Goal: Information Seeking & Learning: Learn about a topic

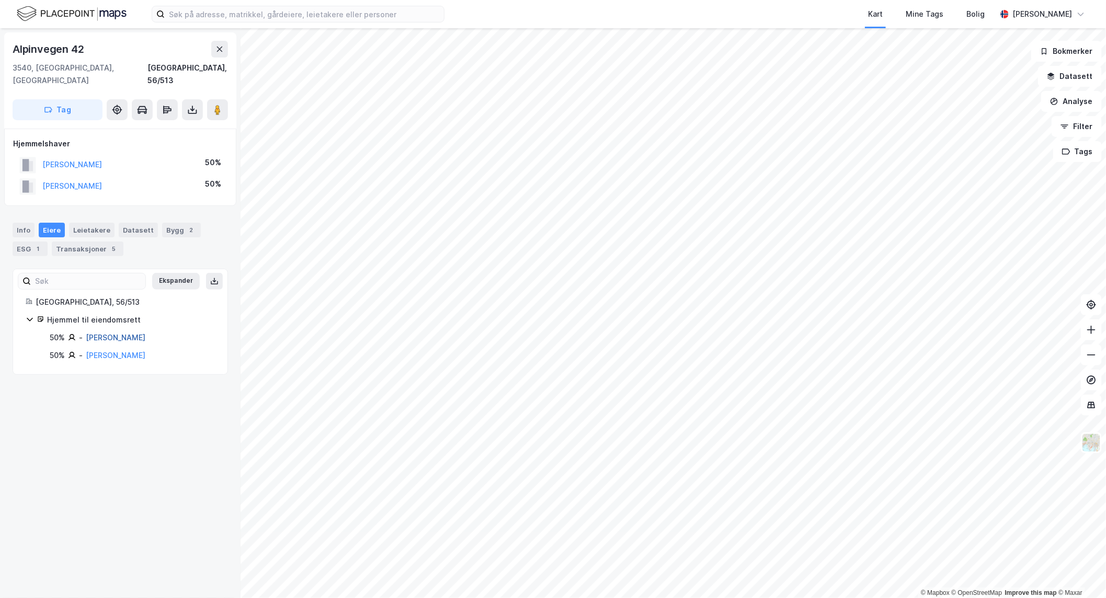
click at [118, 333] on link "[PERSON_NAME]" at bounding box center [116, 337] width 60 height 9
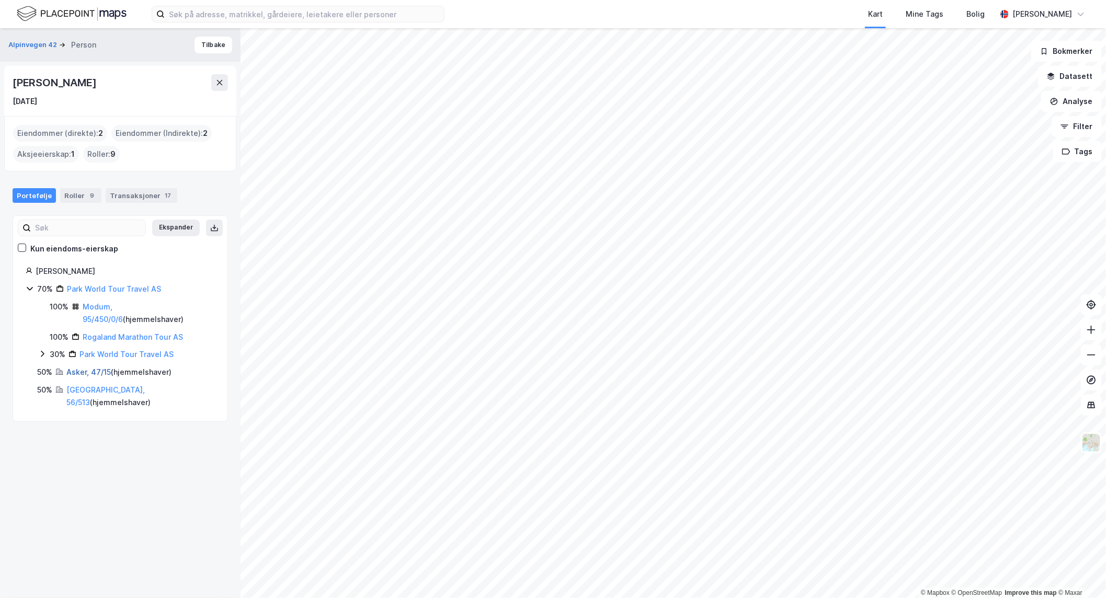
click at [85, 371] on link "Asker, 47/15" at bounding box center [88, 372] width 44 height 9
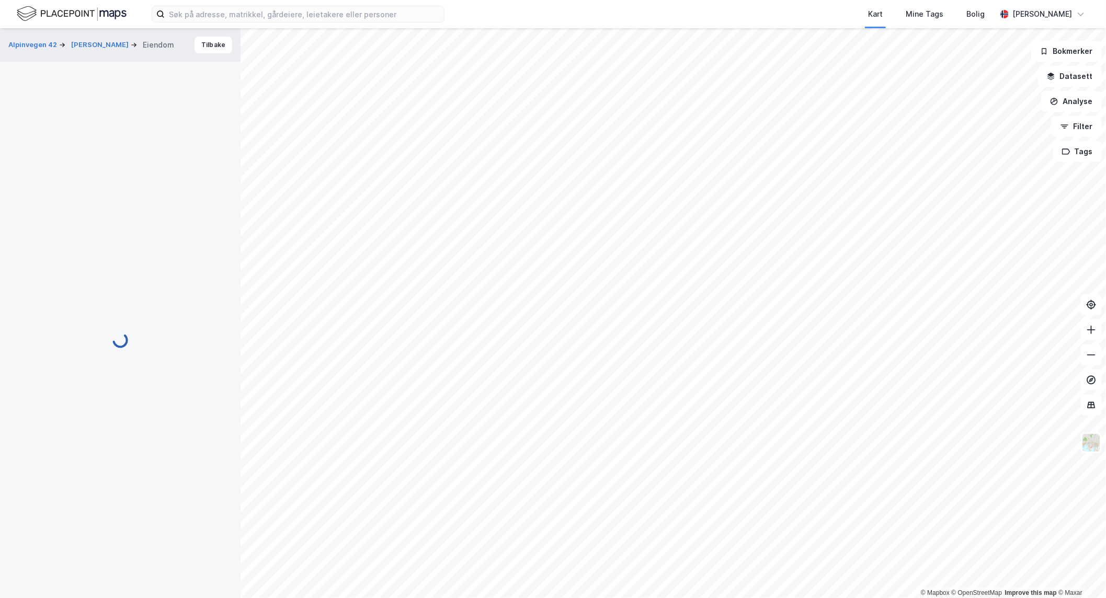
scroll to position [14, 0]
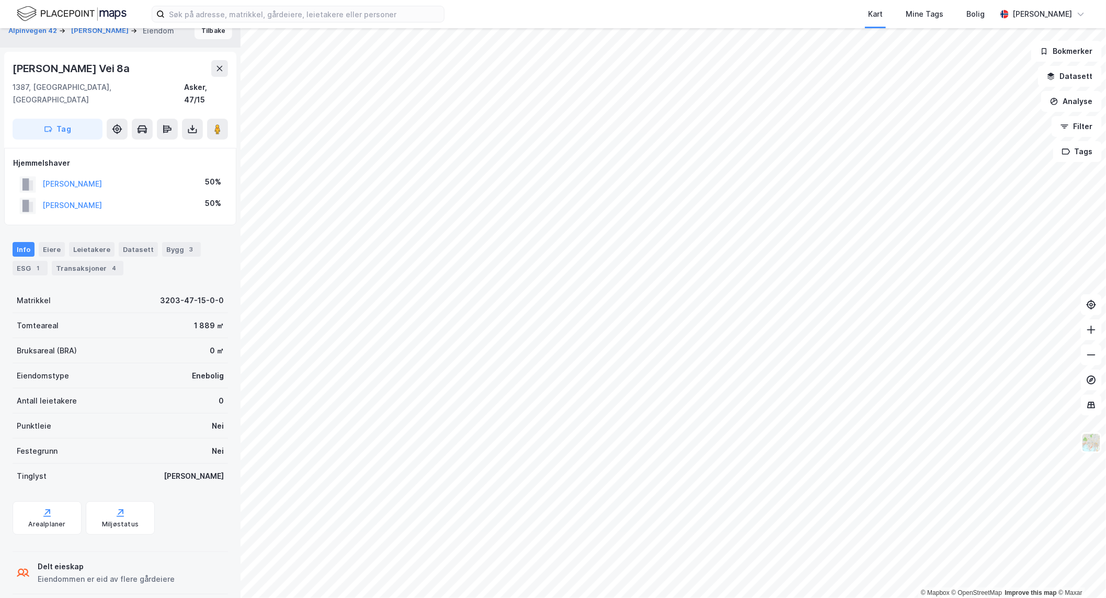
click at [195, 31] on button "Tilbake" at bounding box center [214, 30] width 38 height 17
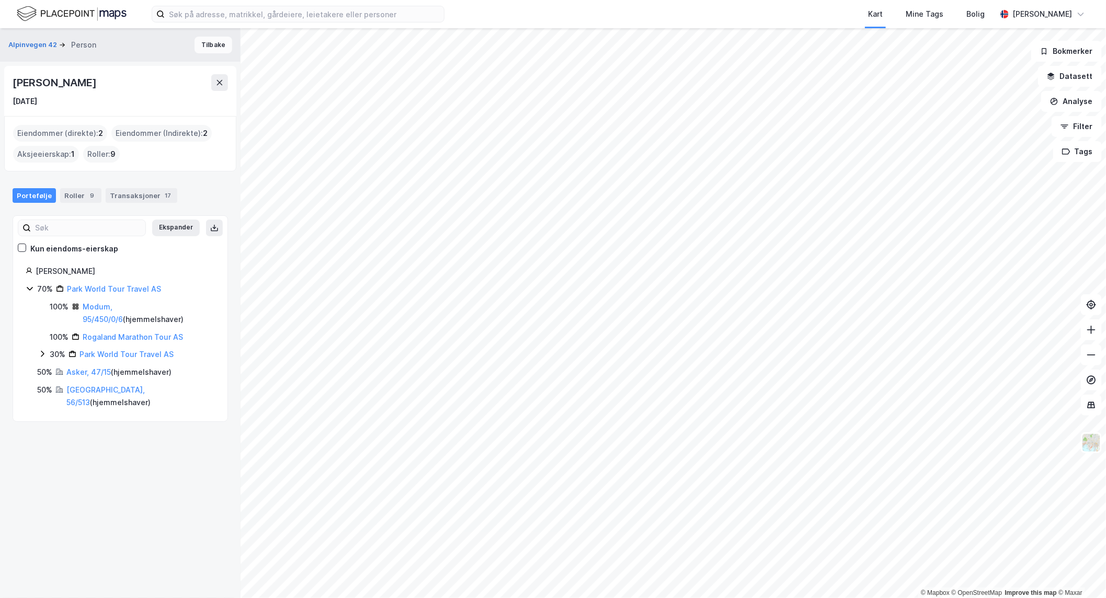
click at [201, 45] on button "Tilbake" at bounding box center [214, 45] width 38 height 17
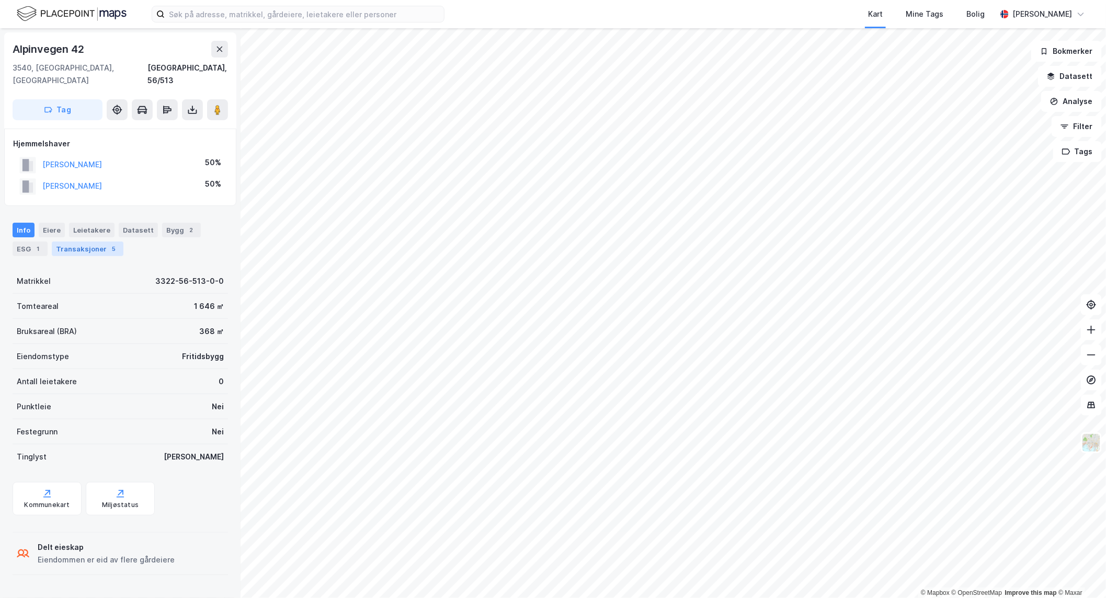
click at [85, 242] on div "Transaksjoner 5" at bounding box center [88, 249] width 72 height 15
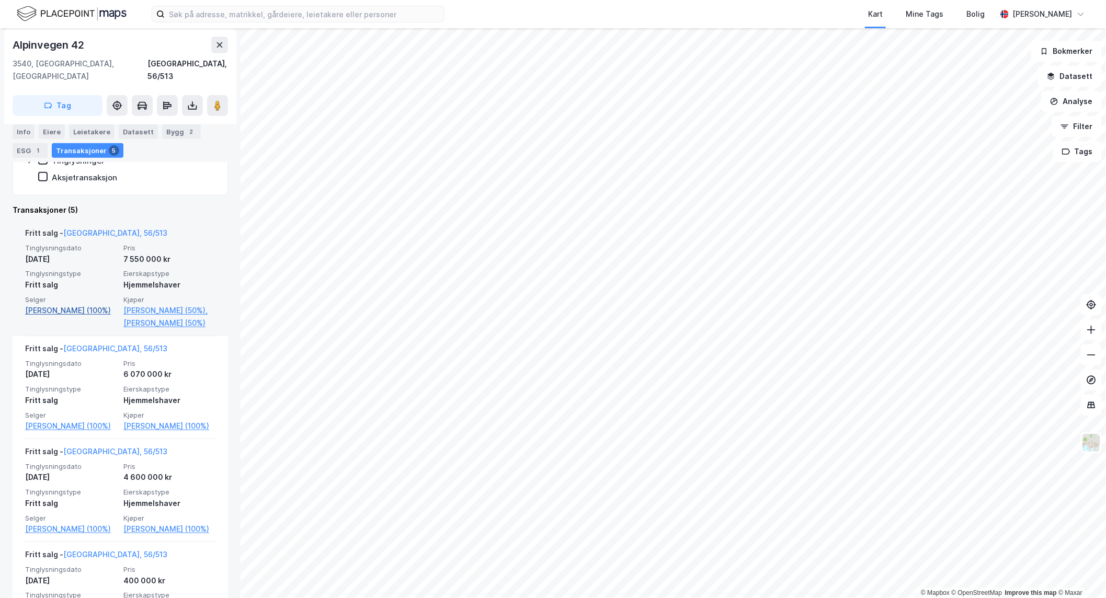
scroll to position [231, 0]
click at [65, 305] on link "[PERSON_NAME] (100%)" at bounding box center [71, 311] width 92 height 13
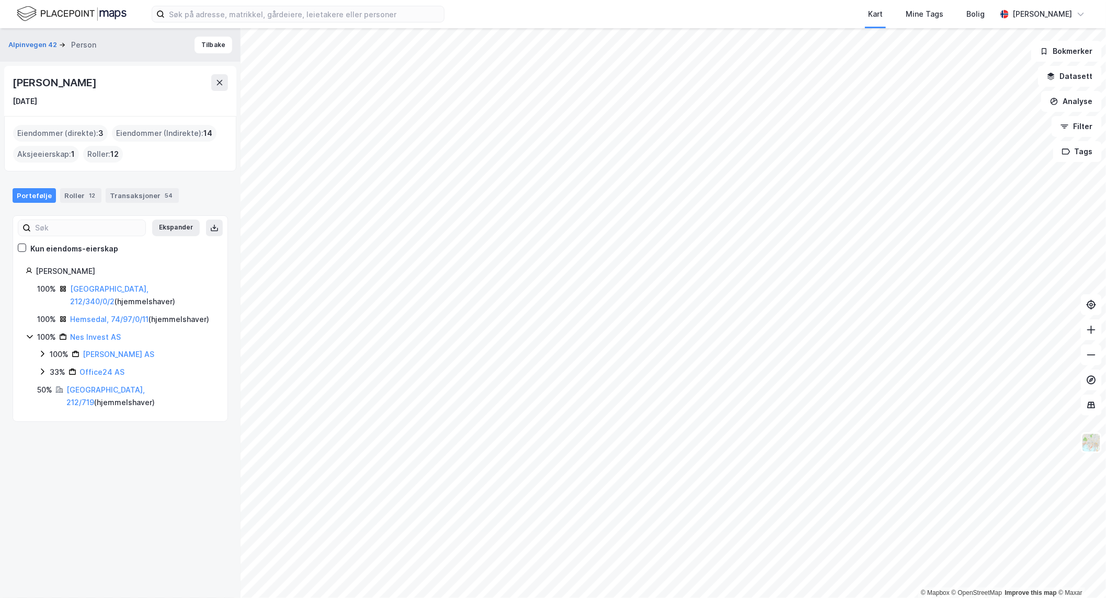
click at [42, 351] on icon at bounding box center [42, 354] width 8 height 8
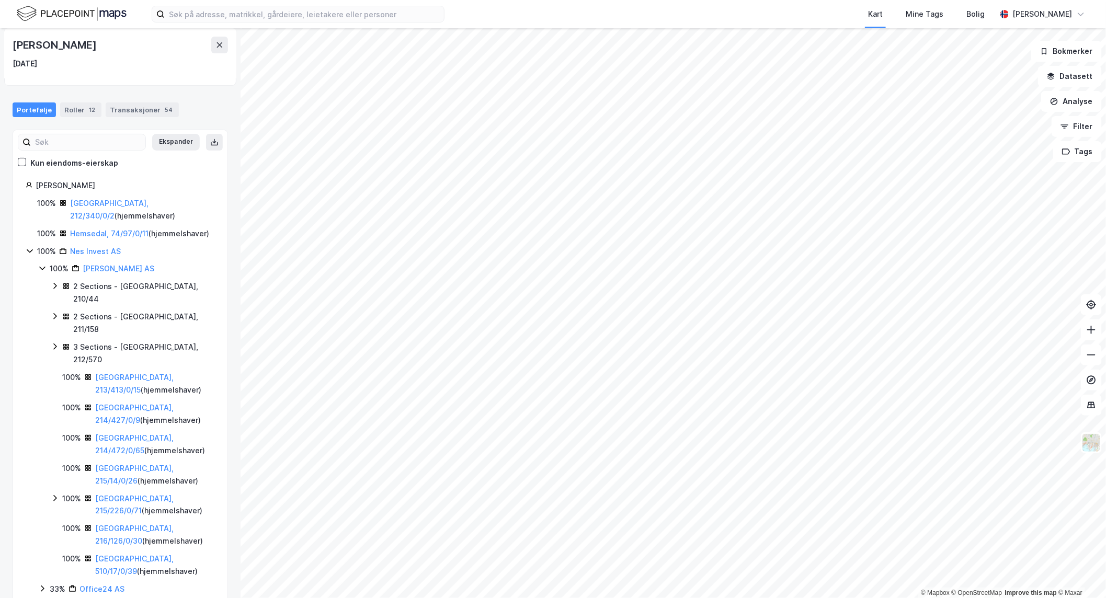
scroll to position [93, 0]
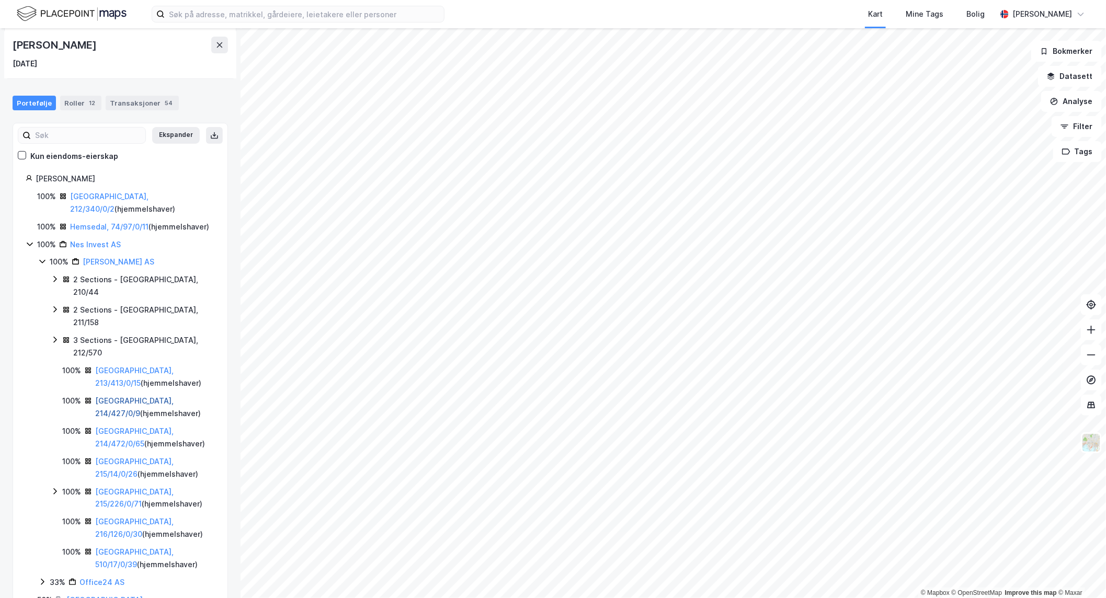
click at [118, 396] on link "[GEOGRAPHIC_DATA], 214/427/0/9" at bounding box center [134, 406] width 78 height 21
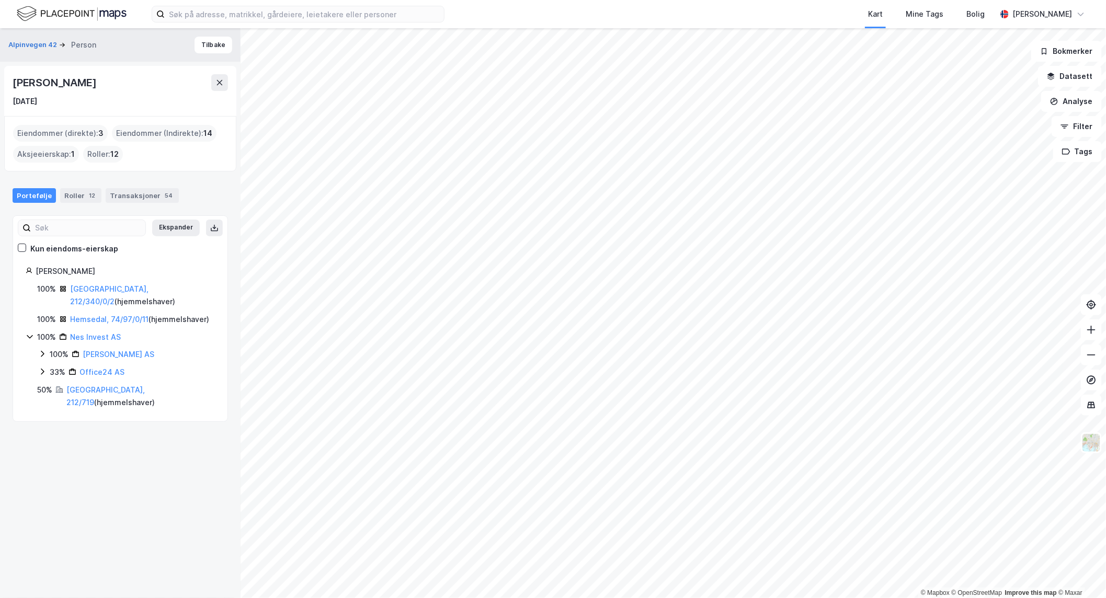
click at [40, 370] on icon at bounding box center [42, 372] width 8 height 8
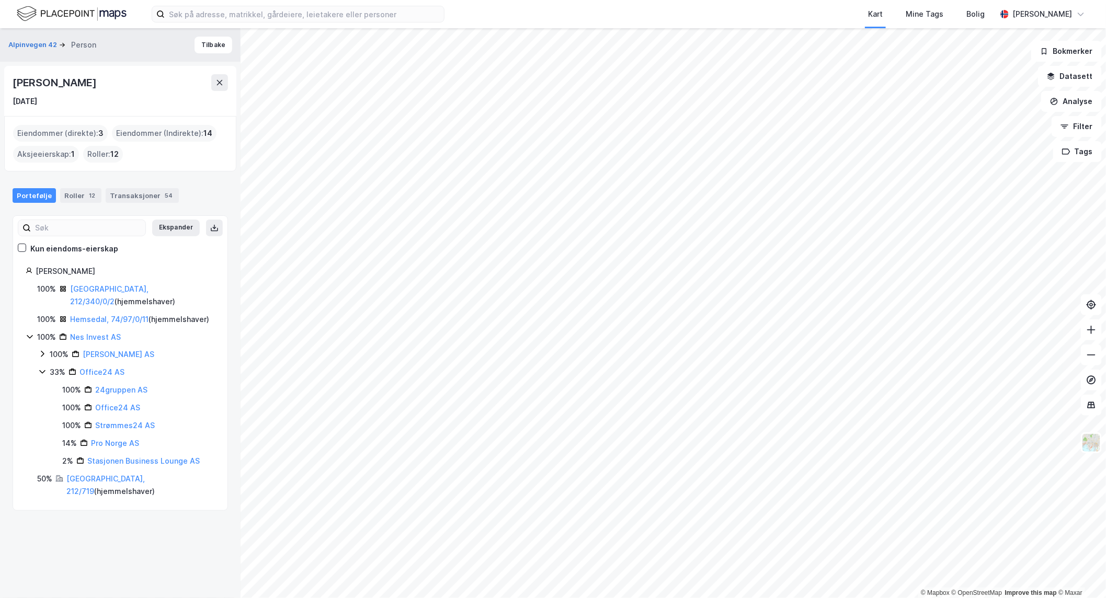
click at [39, 373] on icon at bounding box center [42, 372] width 8 height 8
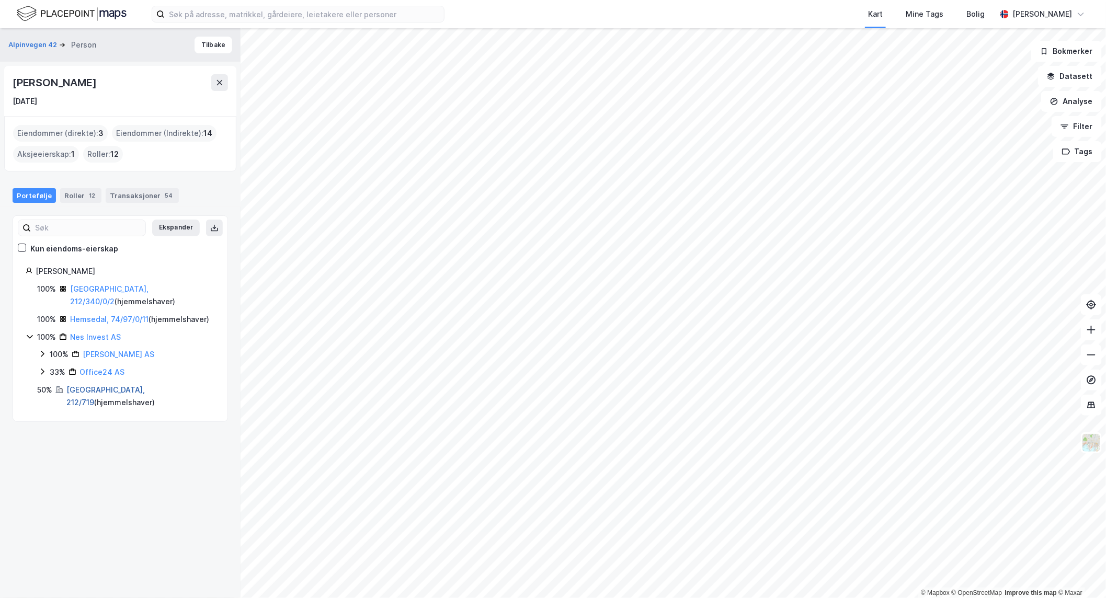
click at [87, 389] on link "[GEOGRAPHIC_DATA], 212/719" at bounding box center [105, 395] width 78 height 21
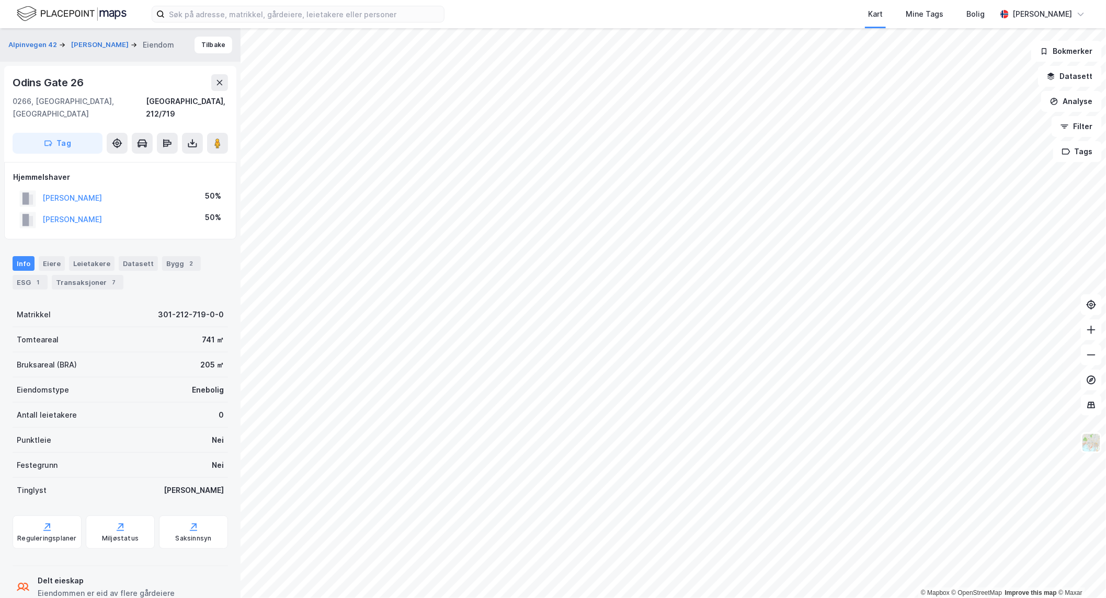
scroll to position [14, 0]
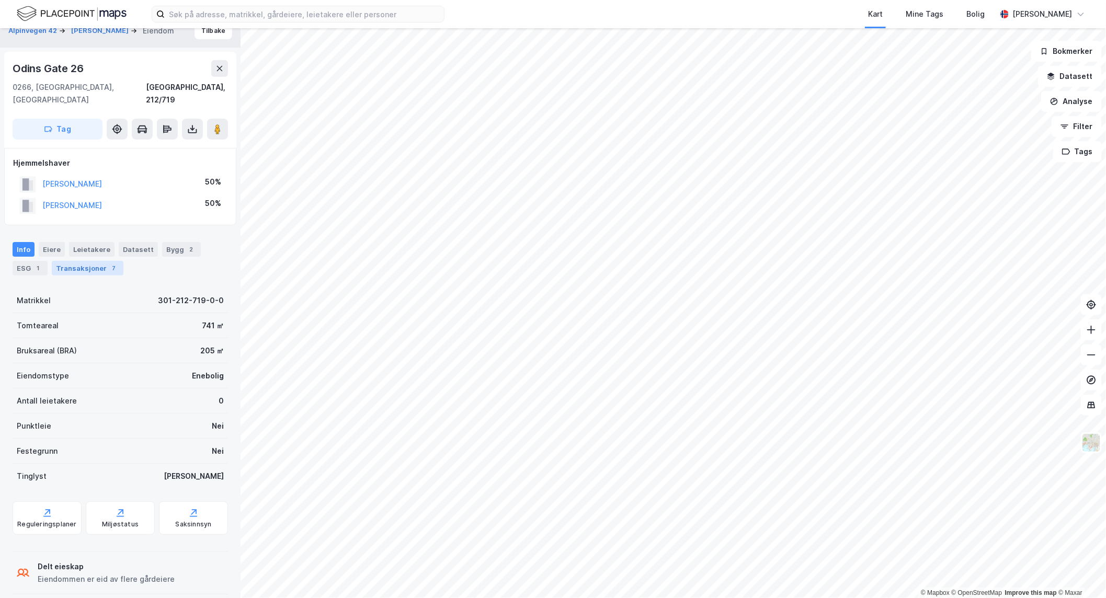
click at [110, 261] on div "Transaksjoner 7" at bounding box center [88, 268] width 72 height 15
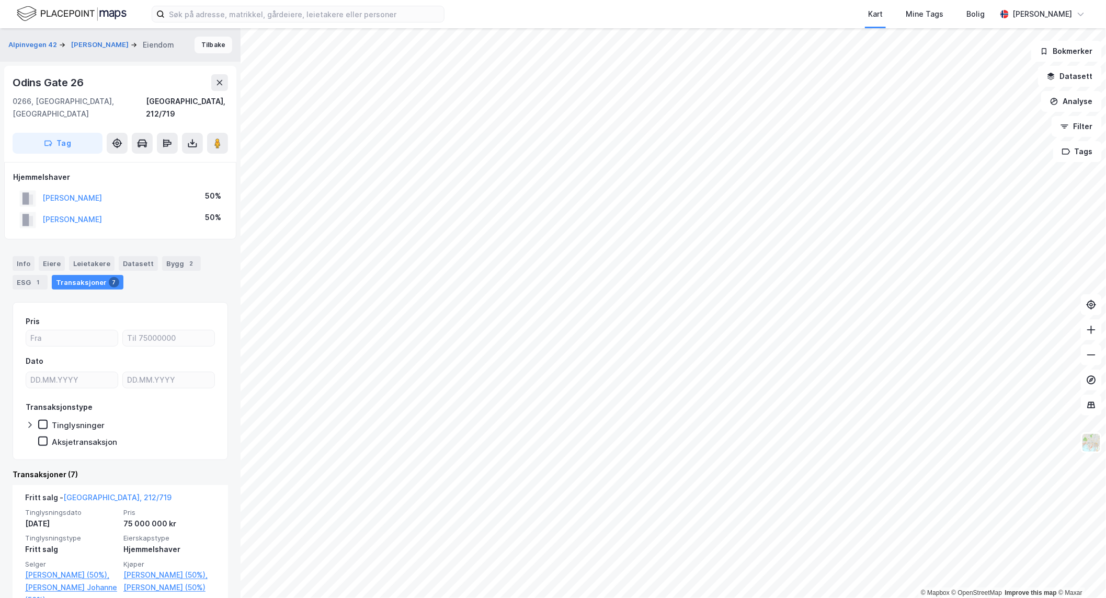
click at [199, 43] on button "Tilbake" at bounding box center [214, 45] width 38 height 17
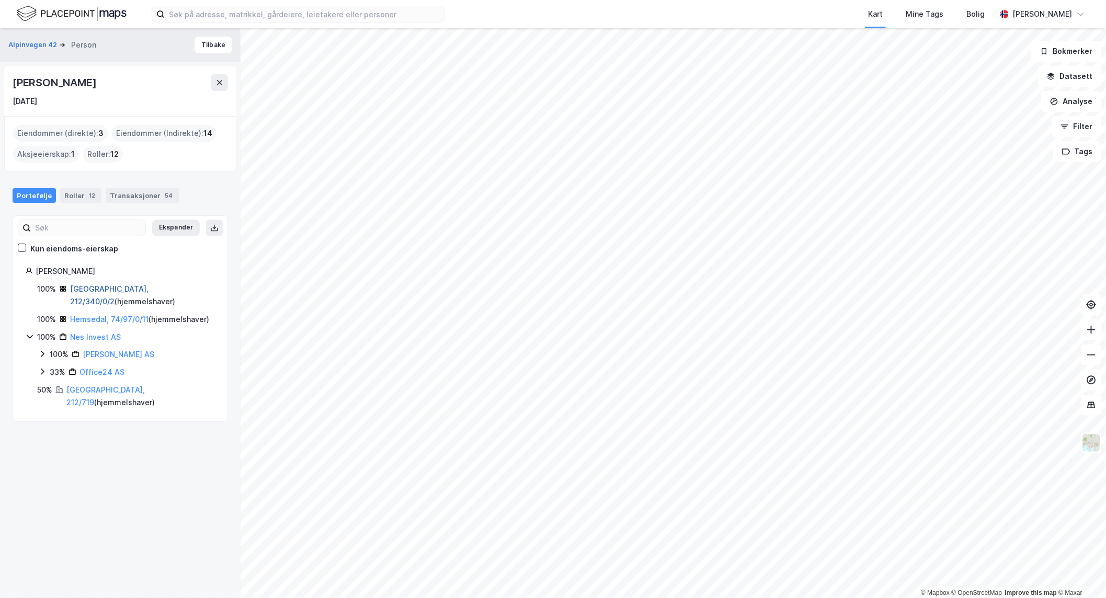
click at [91, 285] on link "[GEOGRAPHIC_DATA], 212/340/0/2" at bounding box center [109, 294] width 78 height 21
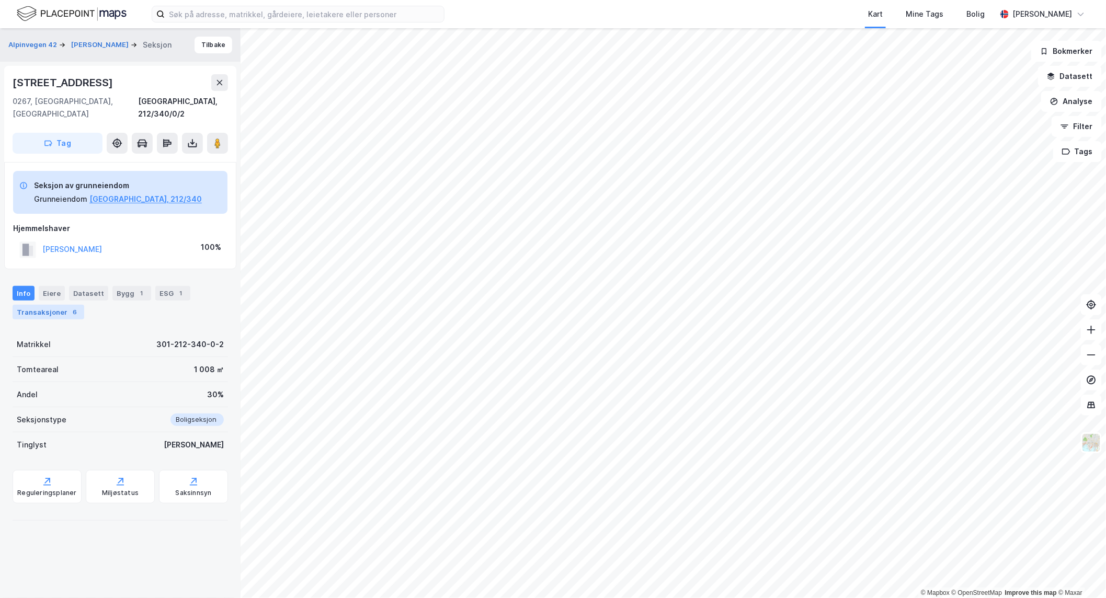
click at [53, 305] on div "Transaksjoner 6" at bounding box center [49, 312] width 72 height 15
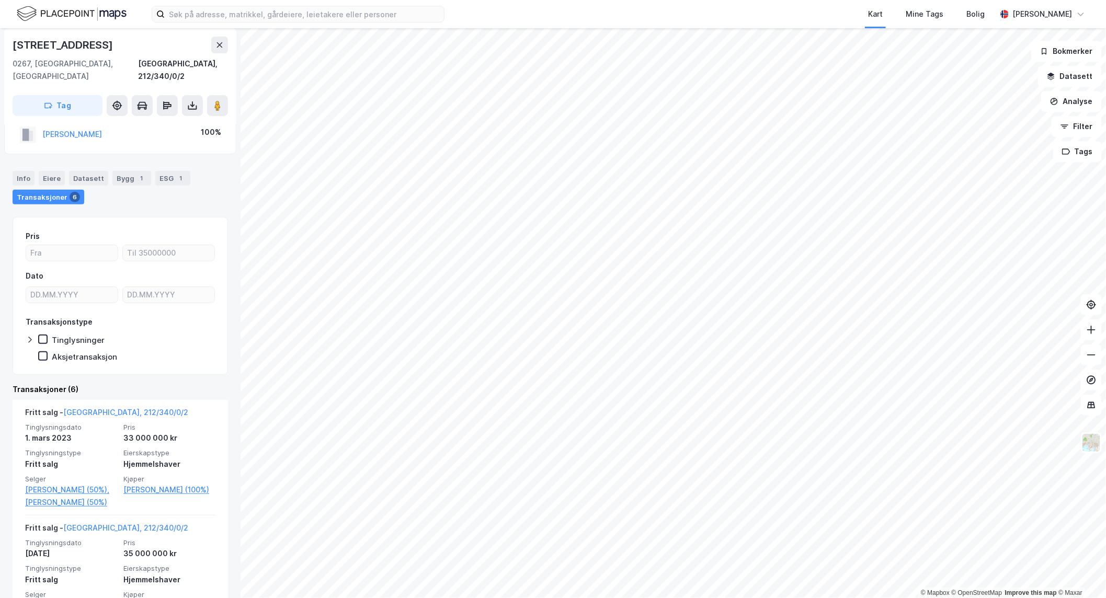
scroll to position [114, 0]
drag, startPoint x: 65, startPoint y: 331, endPoint x: 65, endPoint y: 321, distance: 9.9
drag, startPoint x: 195, startPoint y: 196, endPoint x: 191, endPoint y: 192, distance: 5.9
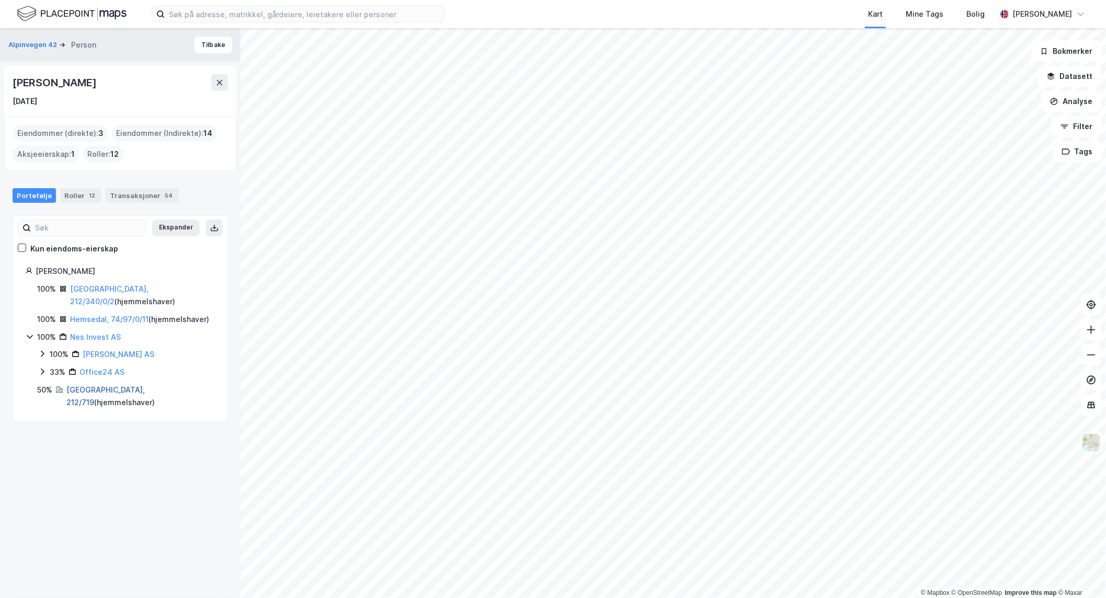
click at [96, 390] on link "[GEOGRAPHIC_DATA], 212/719" at bounding box center [105, 395] width 78 height 21
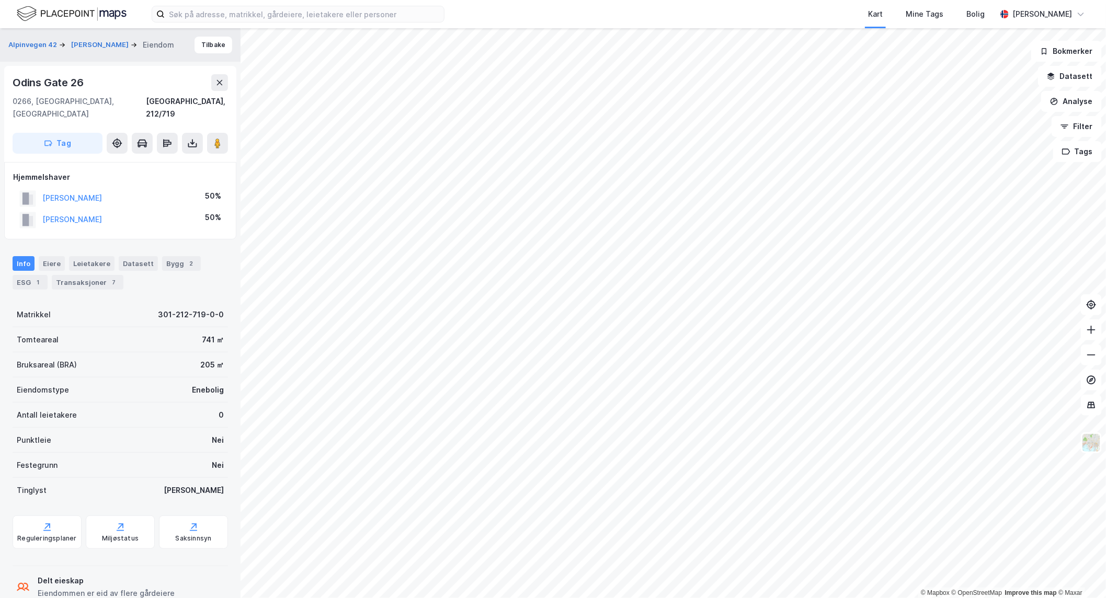
scroll to position [14, 0]
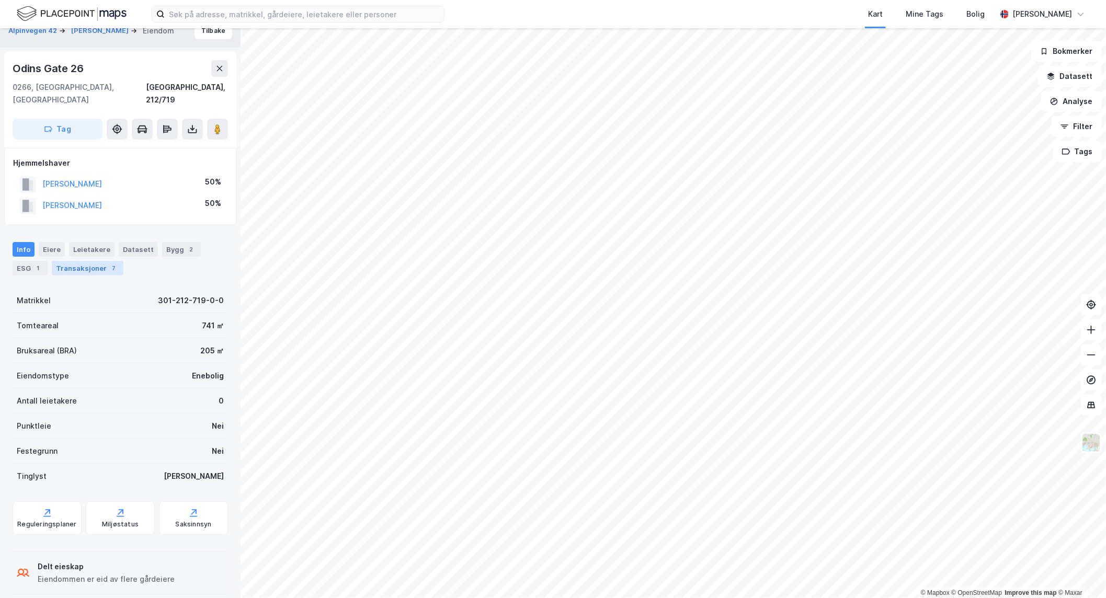
click at [88, 261] on div "Transaksjoner 7" at bounding box center [88, 268] width 72 height 15
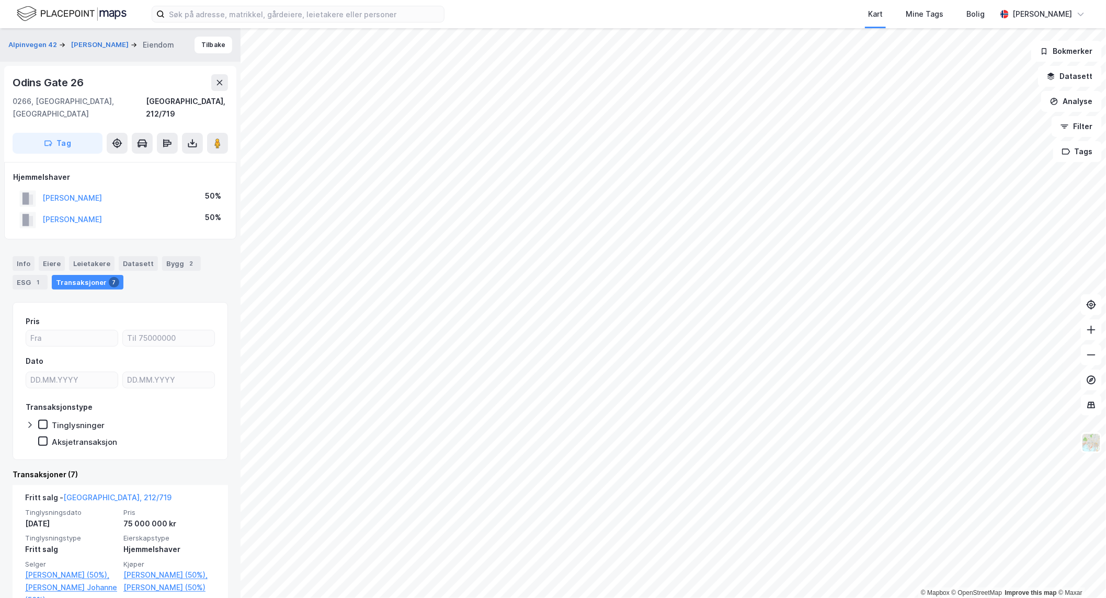
drag, startPoint x: 123, startPoint y: 387, endPoint x: 131, endPoint y: 381, distance: 10.0
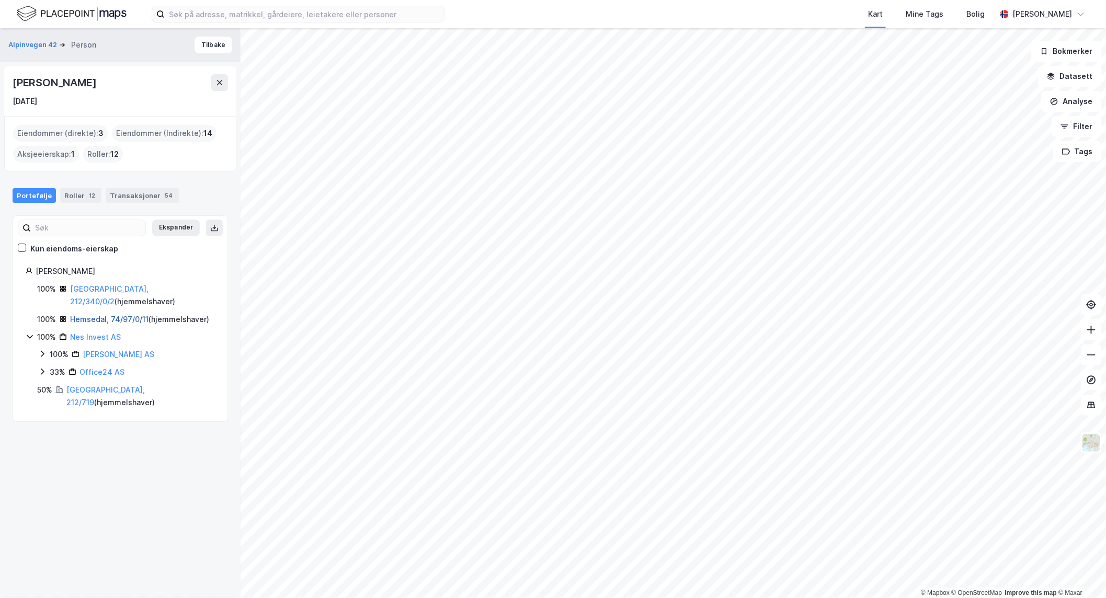
click at [82, 315] on link "Hemsedal, 74/97/0/11" at bounding box center [109, 319] width 78 height 9
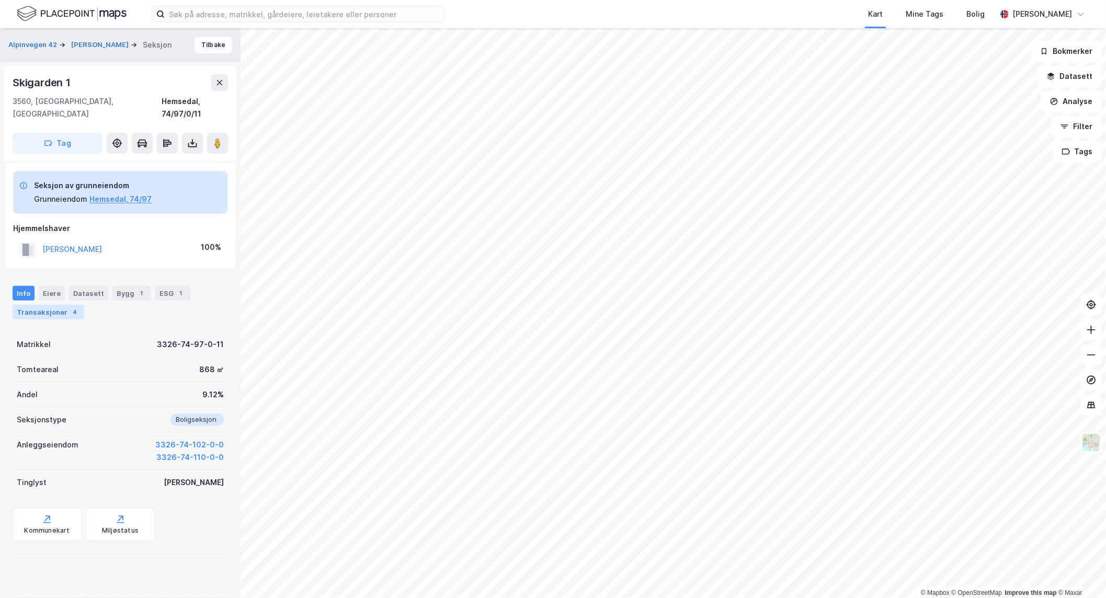
click at [36, 305] on div "Transaksjoner 4" at bounding box center [49, 312] width 72 height 15
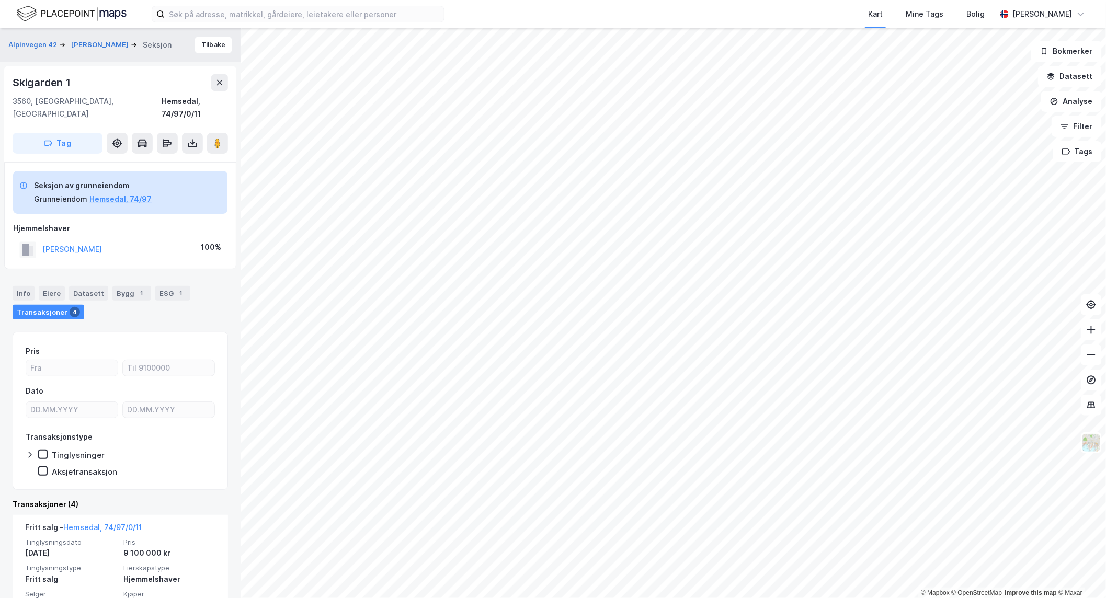
drag, startPoint x: 142, startPoint y: 321, endPoint x: 118, endPoint y: 315, distance: 25.2
click at [211, 44] on button "Tilbake" at bounding box center [214, 45] width 38 height 17
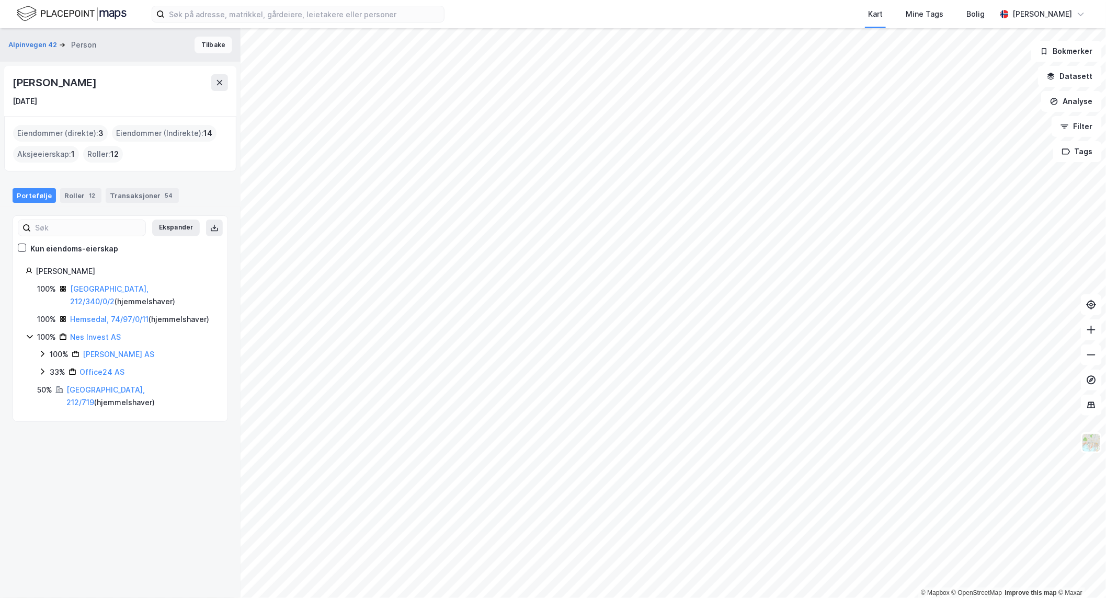
click at [201, 47] on button "Tilbake" at bounding box center [214, 45] width 38 height 17
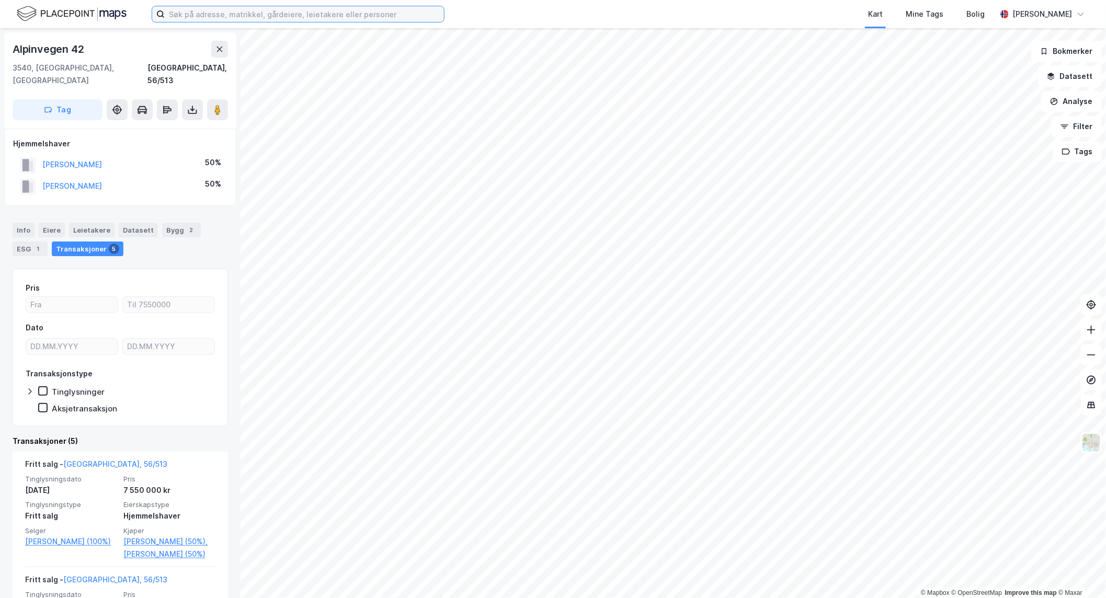
click at [293, 16] on input at bounding box center [304, 14] width 279 height 16
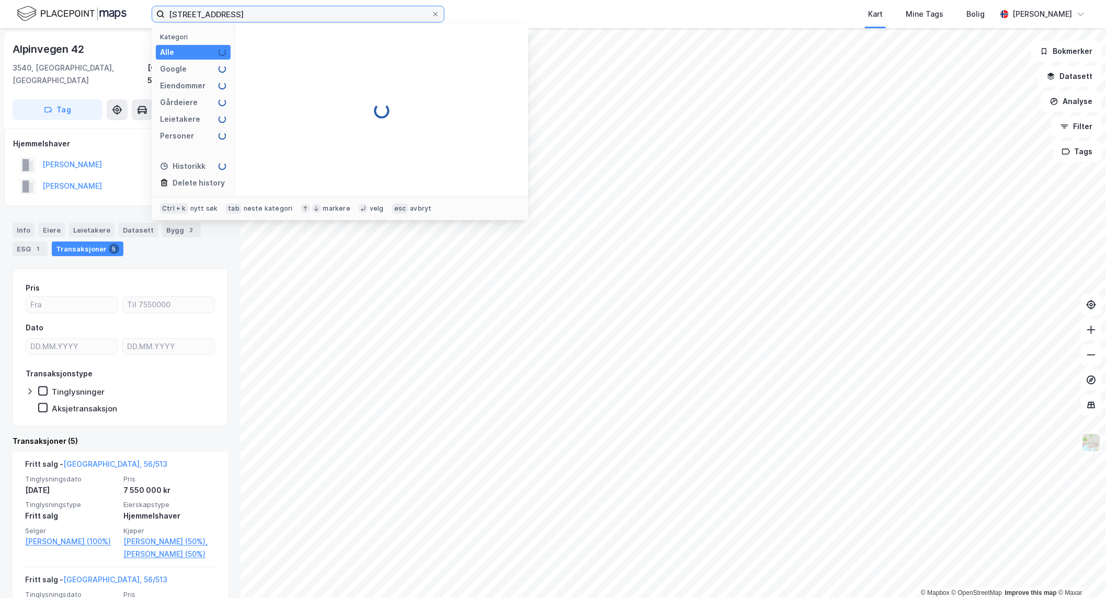
type input "[STREET_ADDRESS]"
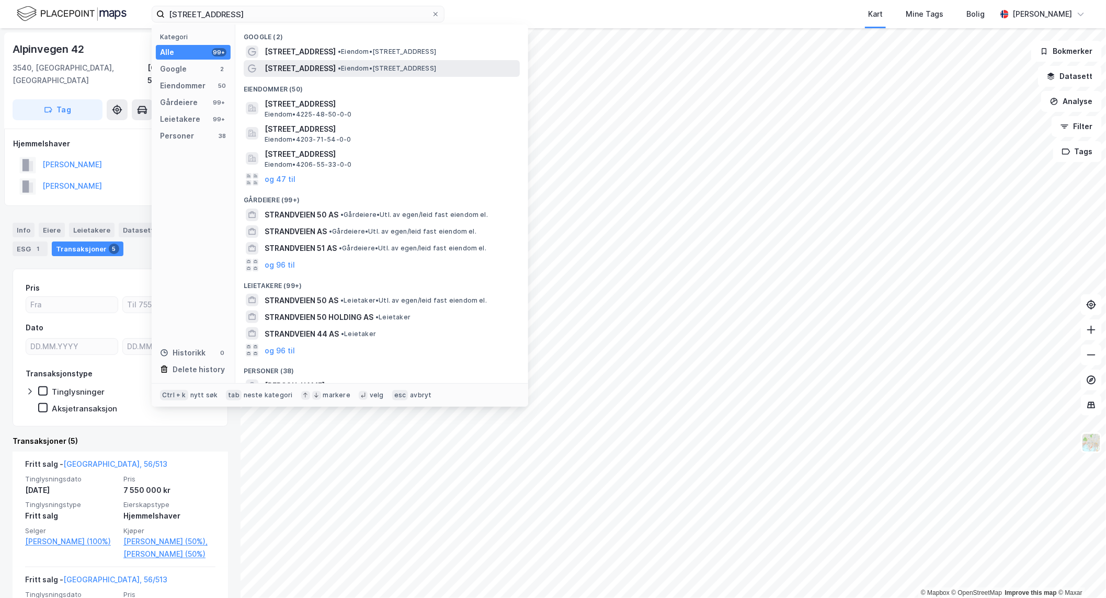
click at [306, 70] on span "[STREET_ADDRESS]" at bounding box center [300, 68] width 71 height 13
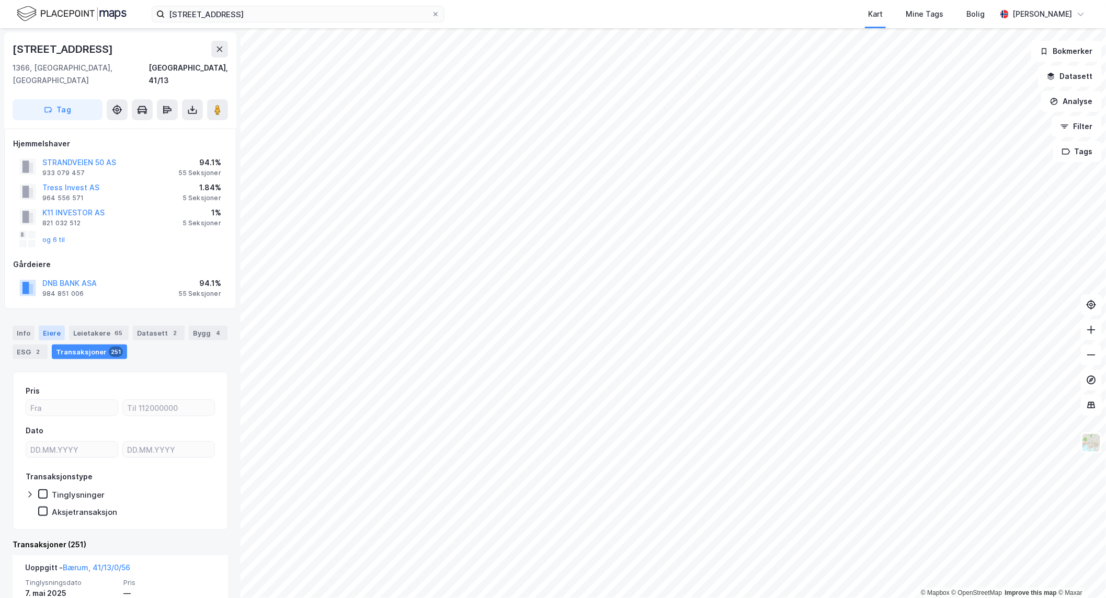
click at [52, 326] on div "Eiere" at bounding box center [52, 333] width 26 height 15
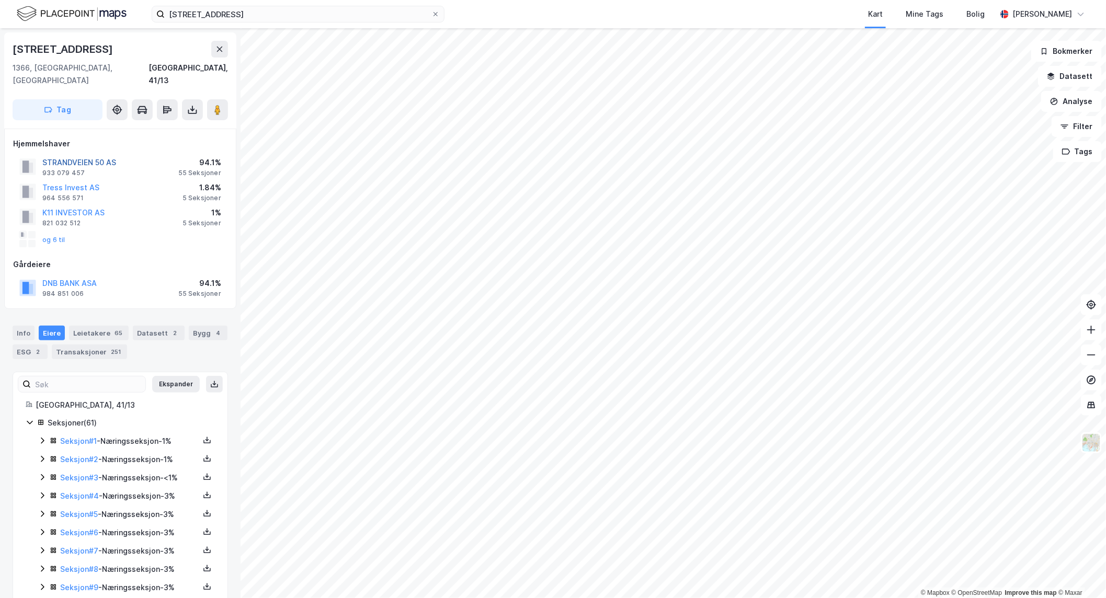
click at [0, 0] on button "STRANDVEIEN 50 AS" at bounding box center [0, 0] width 0 height 0
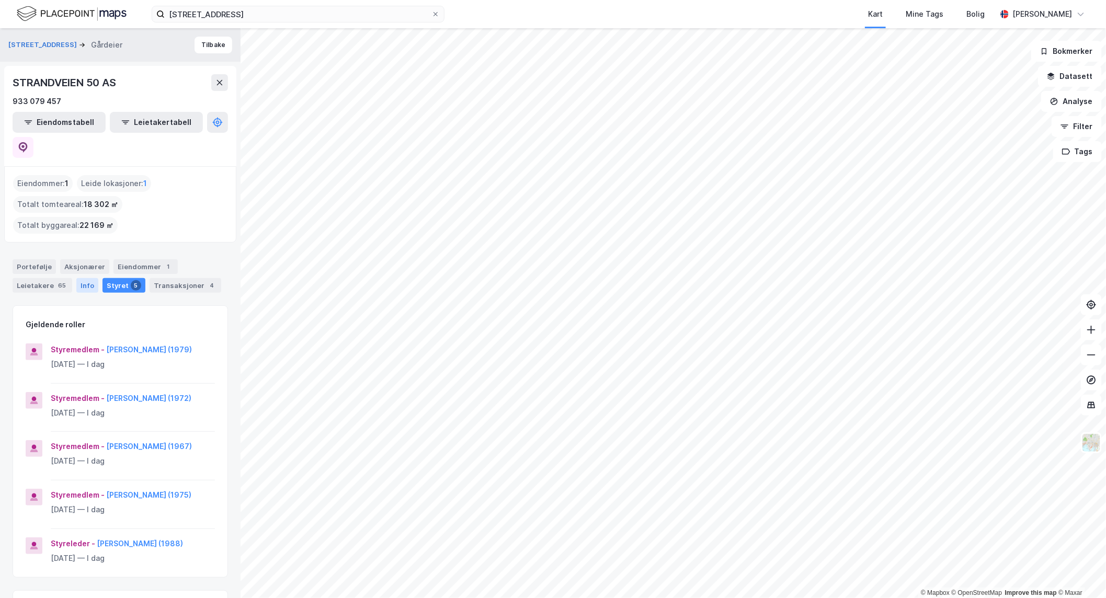
click at [88, 278] on div "Info" at bounding box center [87, 285] width 22 height 15
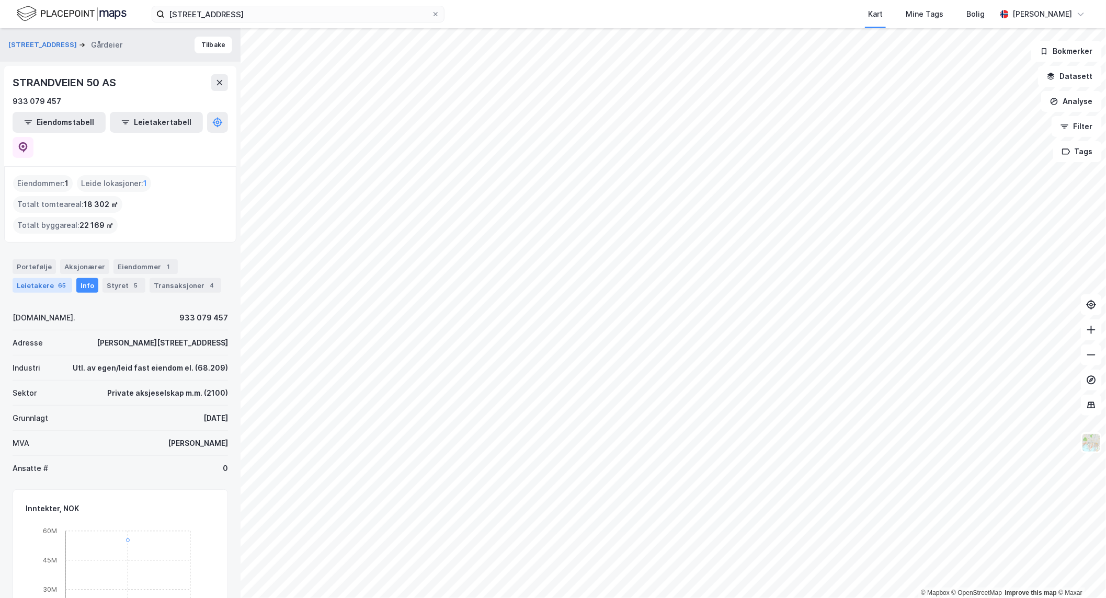
click at [53, 278] on div "Leietakere 65" at bounding box center [43, 285] width 60 height 15
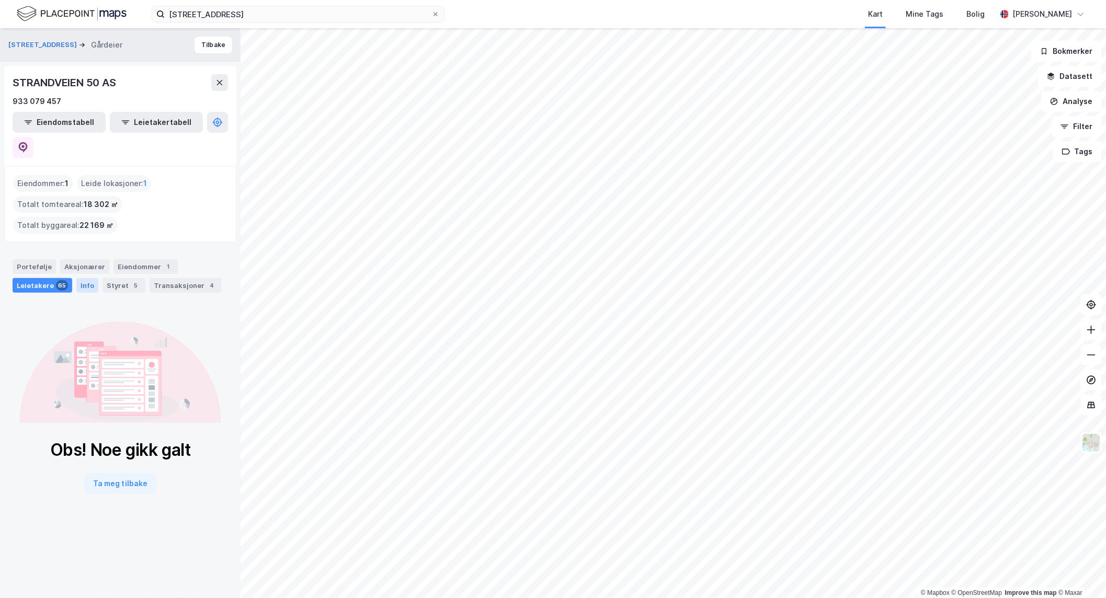
click at [79, 278] on div "Info" at bounding box center [87, 285] width 22 height 15
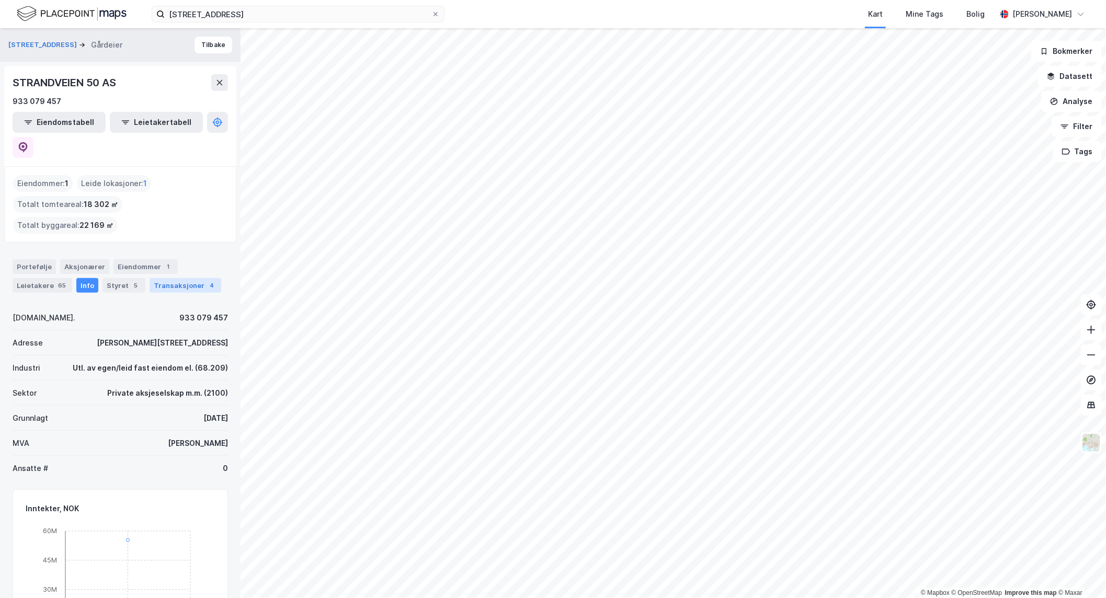
click at [170, 278] on div "Transaksjoner 4" at bounding box center [186, 285] width 72 height 15
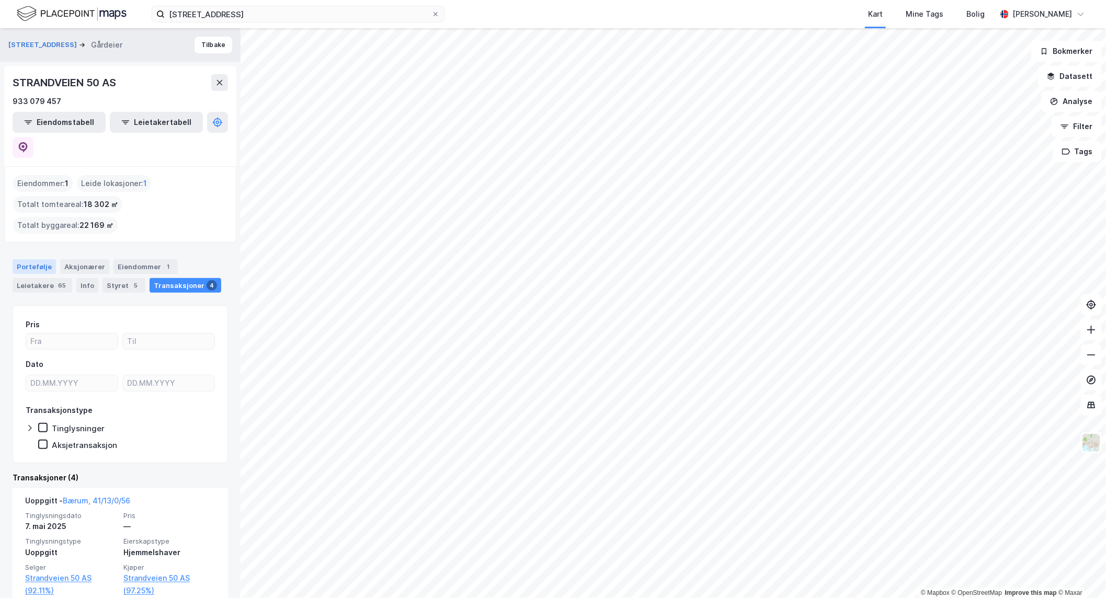
click at [24, 259] on div "Portefølje" at bounding box center [34, 266] width 43 height 15
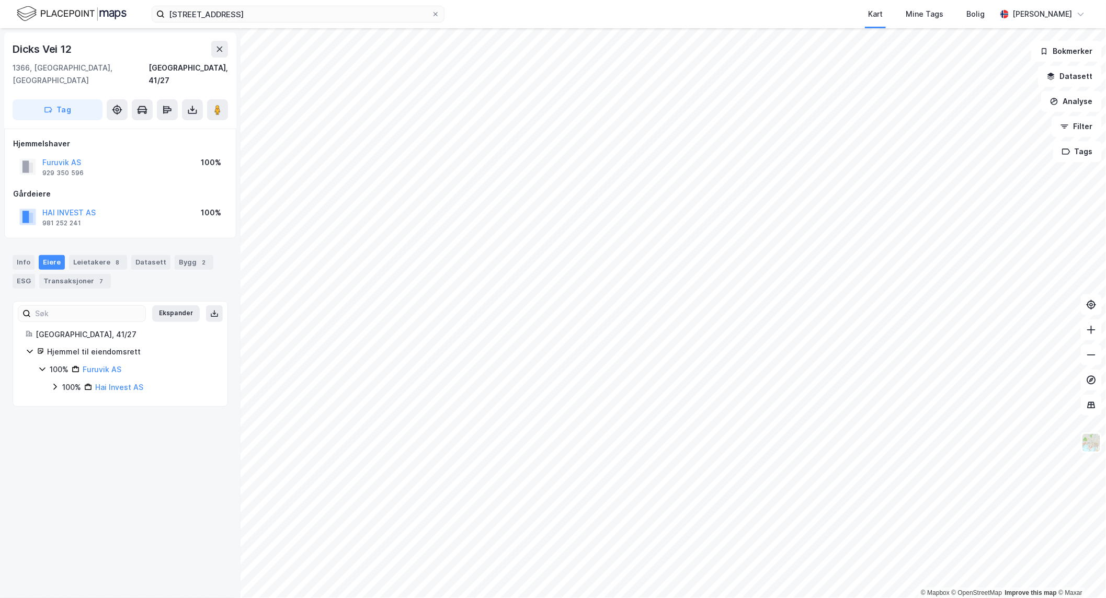
click at [56, 383] on icon at bounding box center [55, 387] width 8 height 8
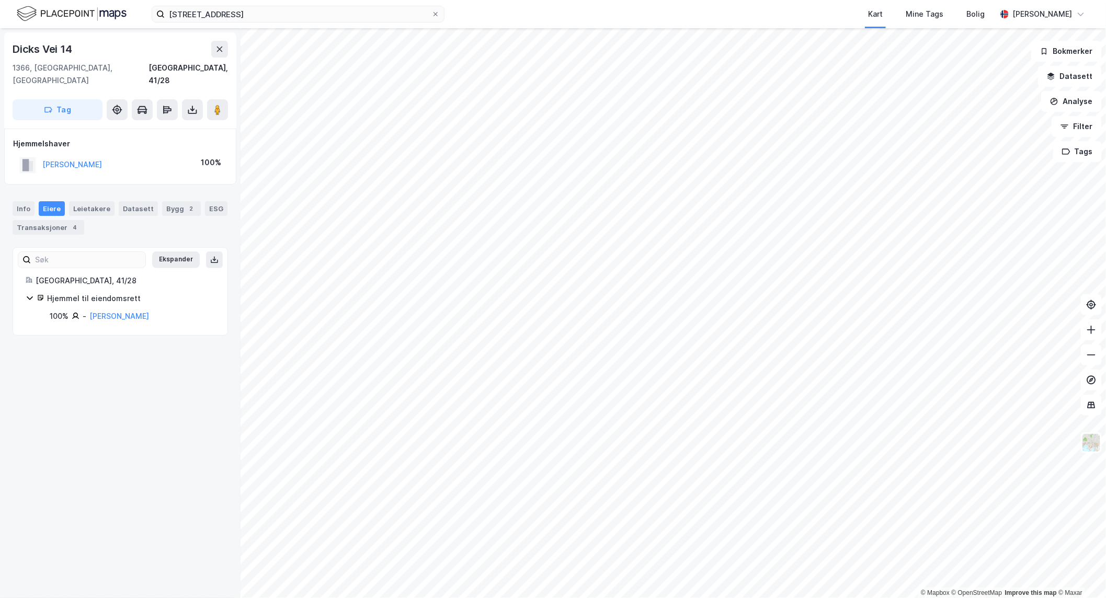
click at [21, 189] on div "Info [PERSON_NAME] Datasett Bygg 2 ESG Transaksjoner 4" at bounding box center [120, 214] width 241 height 50
click at [21, 201] on div "Info" at bounding box center [24, 208] width 22 height 15
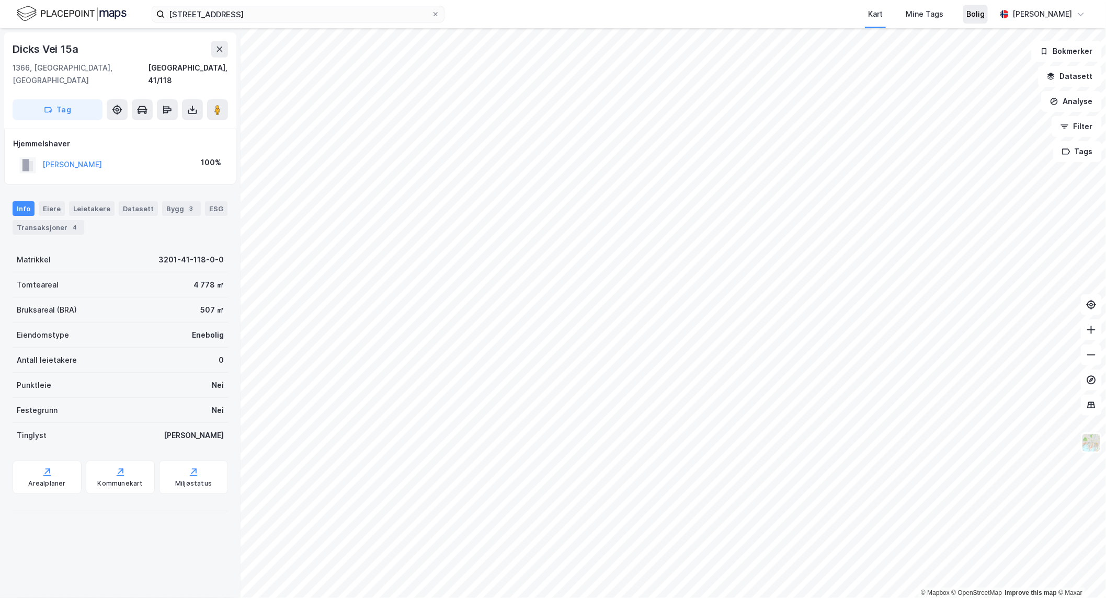
click at [967, 18] on div "strandveien 50 Kart Mine Tags Bolig [PERSON_NAME] © Mapbox © OpenStreetMap Impr…" at bounding box center [553, 299] width 1106 height 598
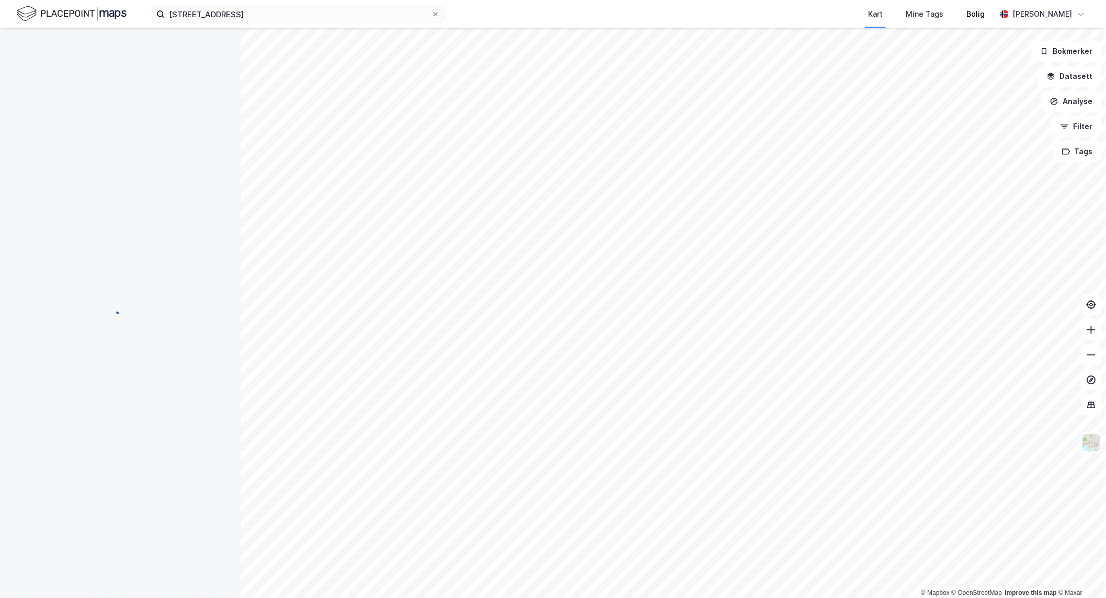
scroll to position [7, 0]
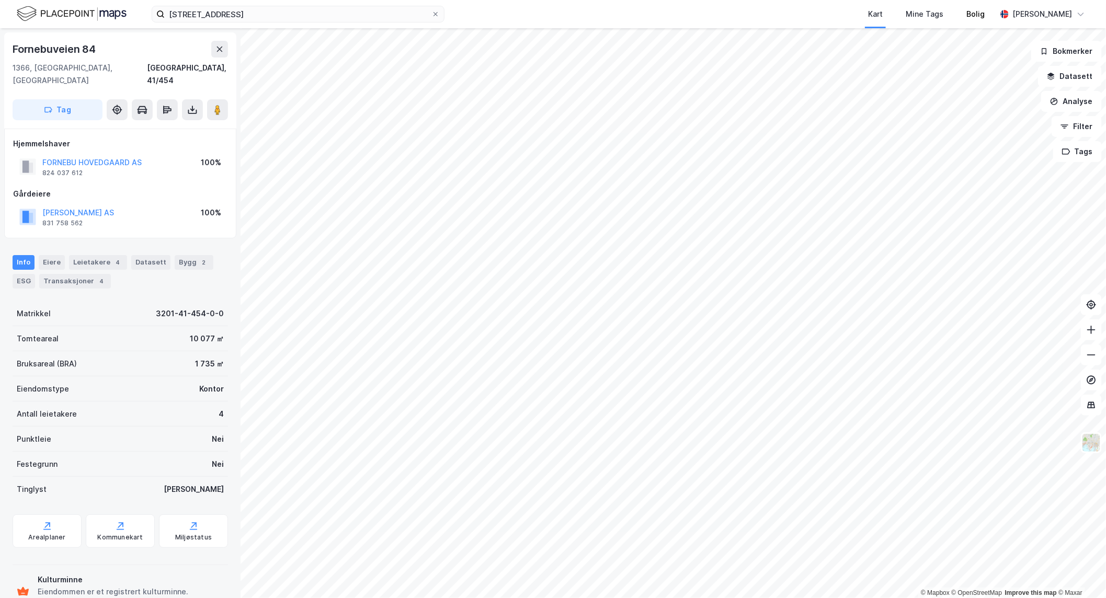
scroll to position [7, 0]
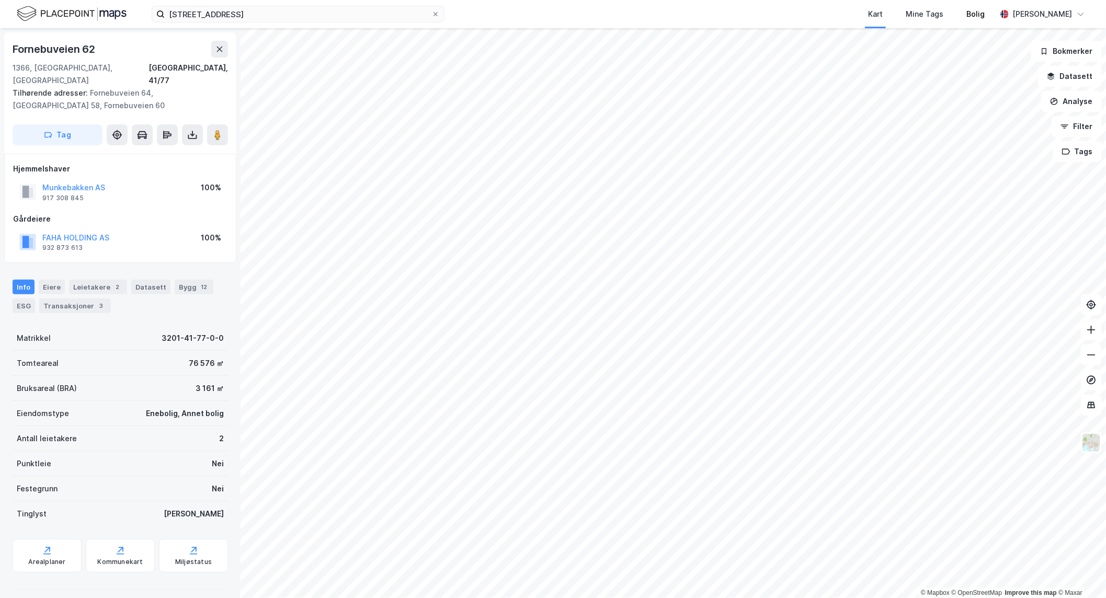
scroll to position [7, 0]
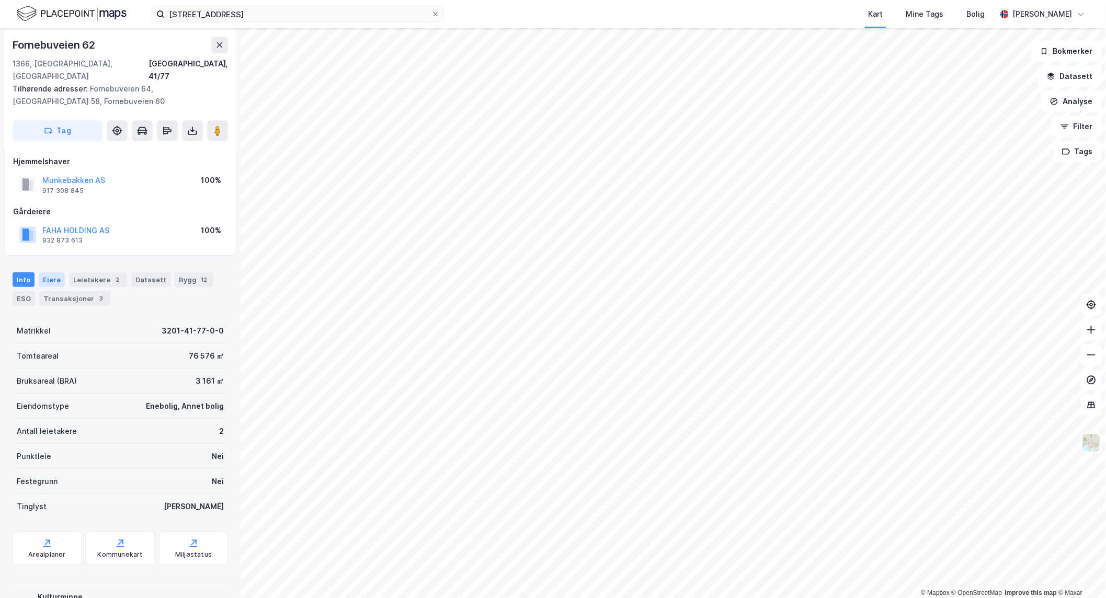
click at [51, 272] on div "Eiere" at bounding box center [52, 279] width 26 height 15
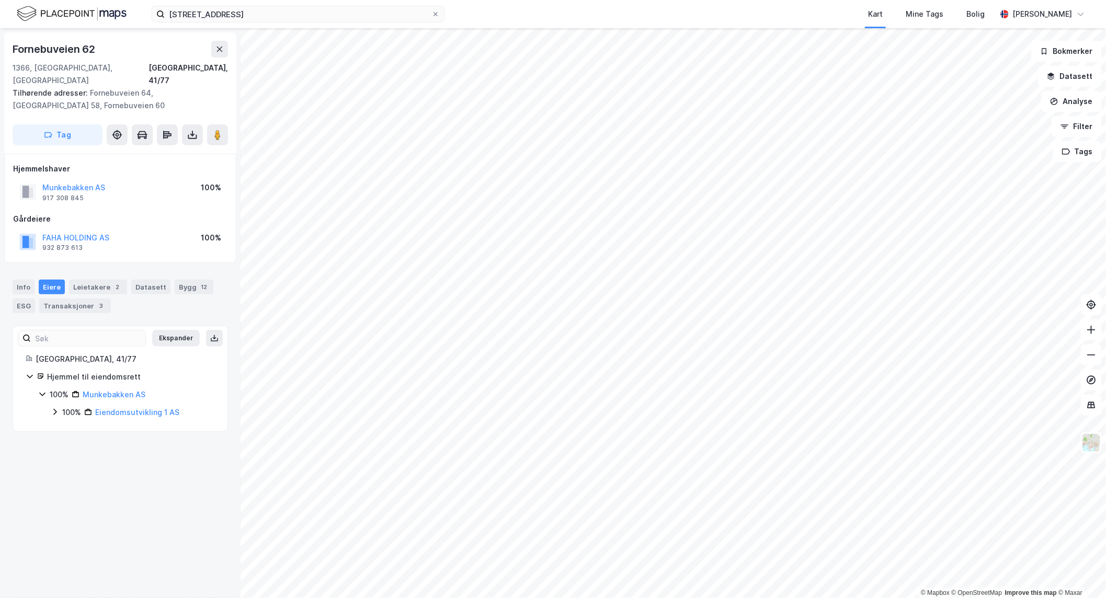
click at [48, 397] on div "100% Munkebakken AS 100% Eiendomsutvikling 1 AS" at bounding box center [126, 404] width 177 height 30
click at [53, 408] on icon at bounding box center [55, 412] width 8 height 8
click at [66, 427] on icon at bounding box center [67, 430] width 3 height 6
click at [71, 426] on icon at bounding box center [67, 430] width 8 height 8
click at [28, 375] on icon at bounding box center [30, 377] width 6 height 4
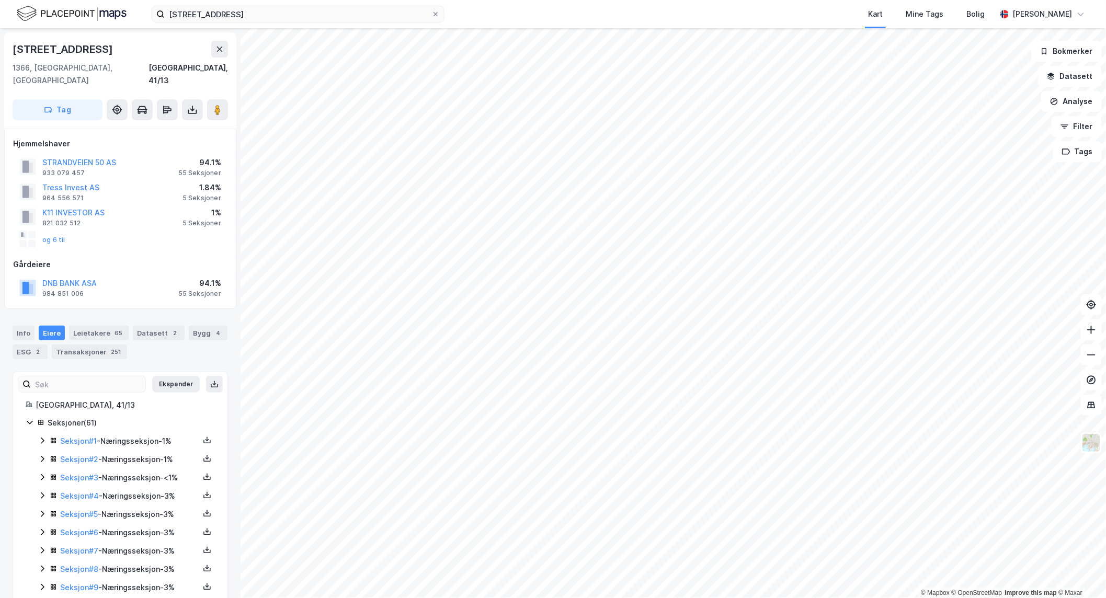
scroll to position [7, 0]
